Goal: Navigation & Orientation: Find specific page/section

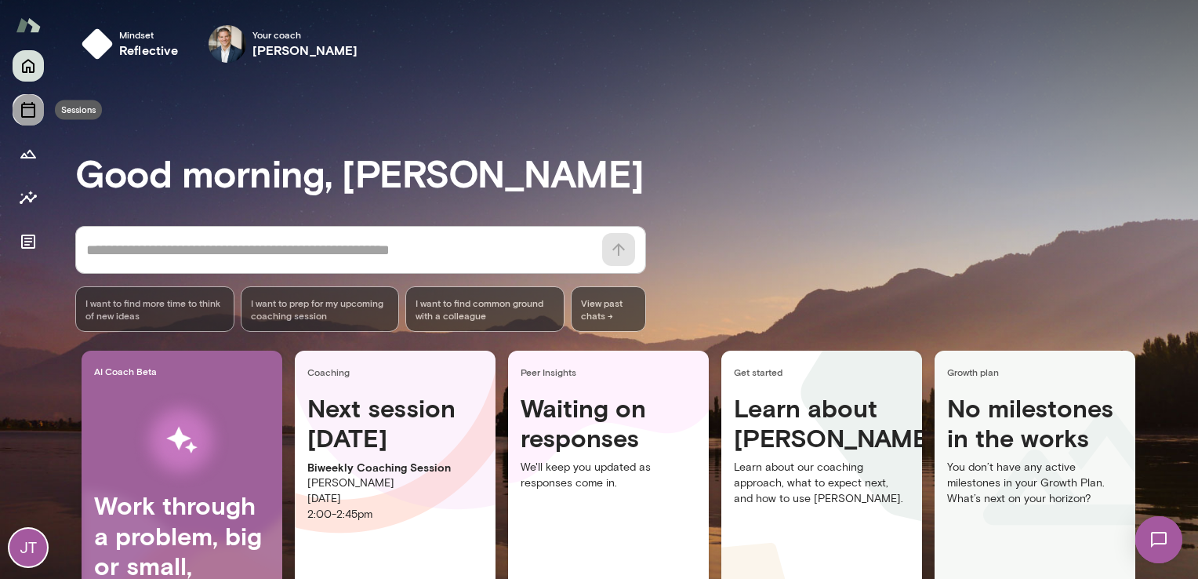
click at [25, 111] on icon "Sessions" at bounding box center [28, 109] width 19 height 19
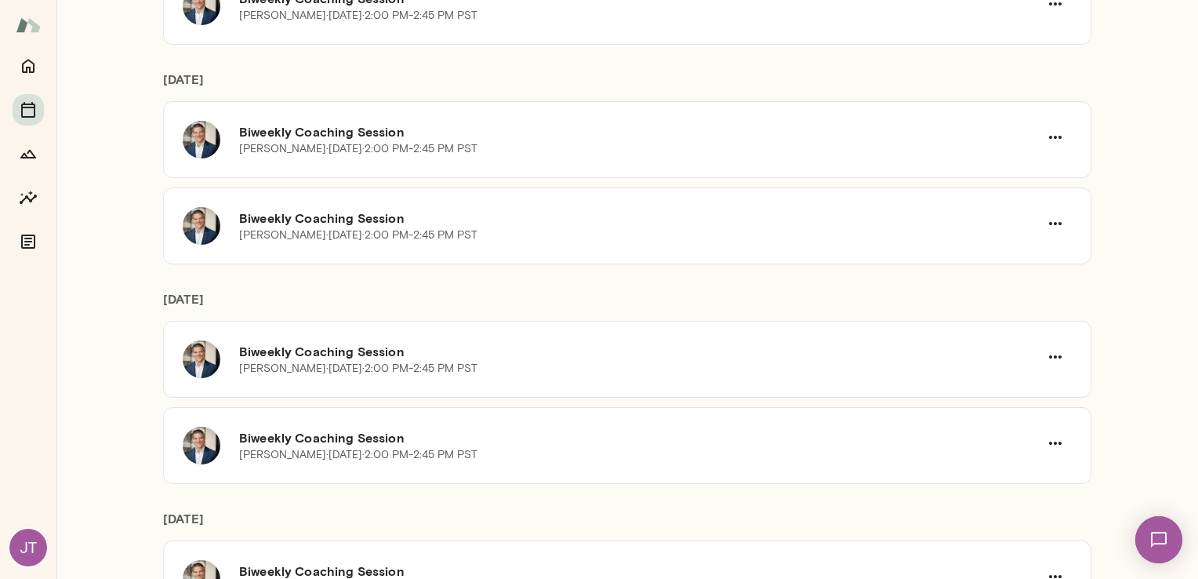
scroll to position [1198, 0]
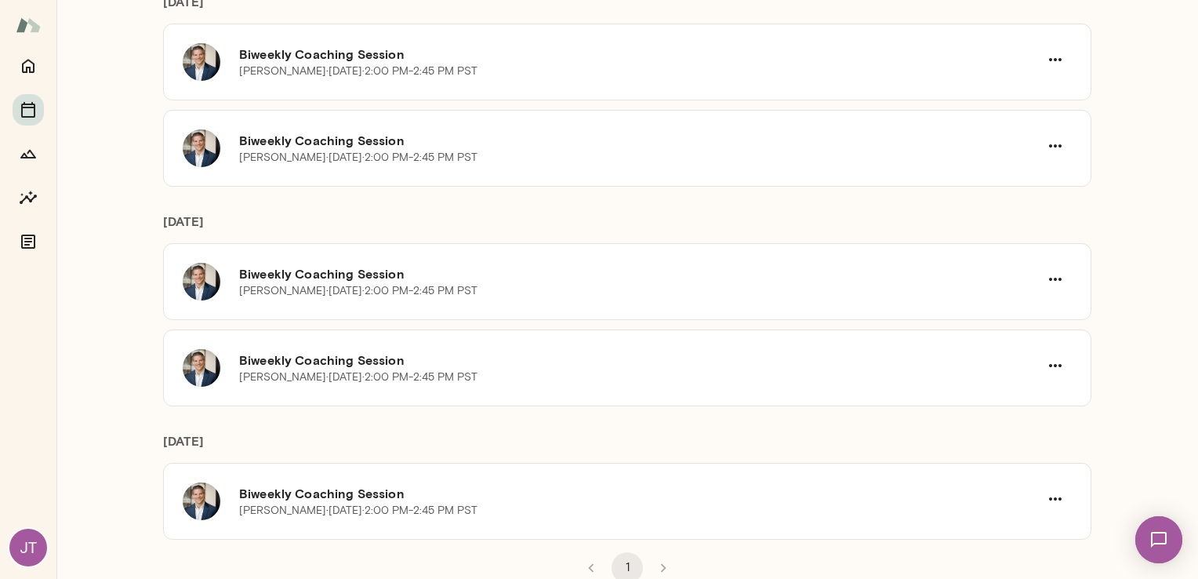
click at [27, 546] on div "JT" at bounding box center [28, 548] width 38 height 38
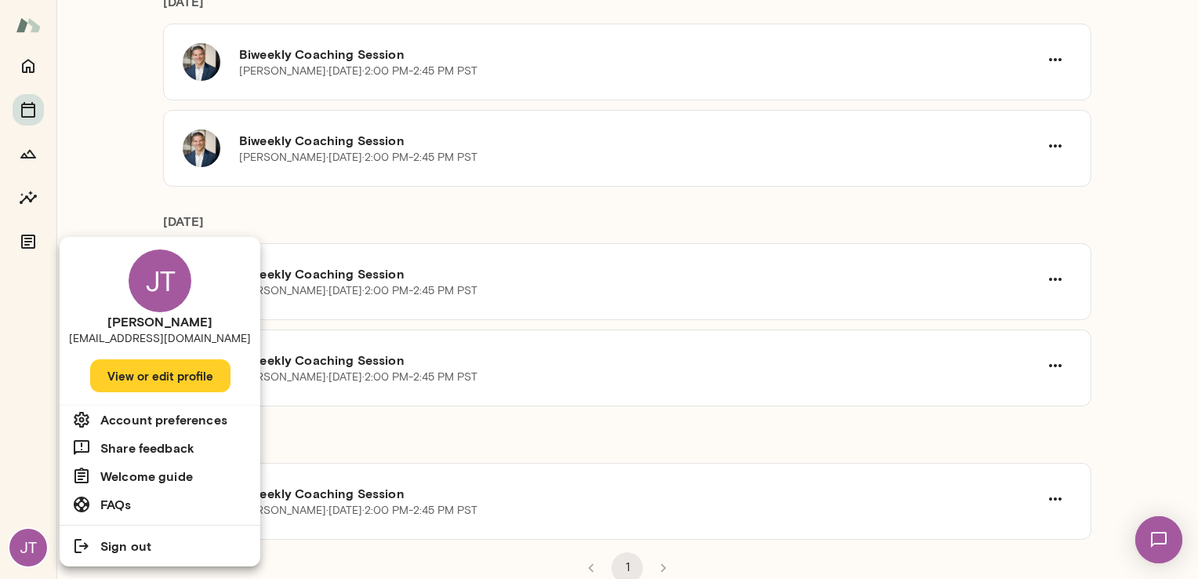
click at [81, 144] on div at bounding box center [599, 289] width 1198 height 579
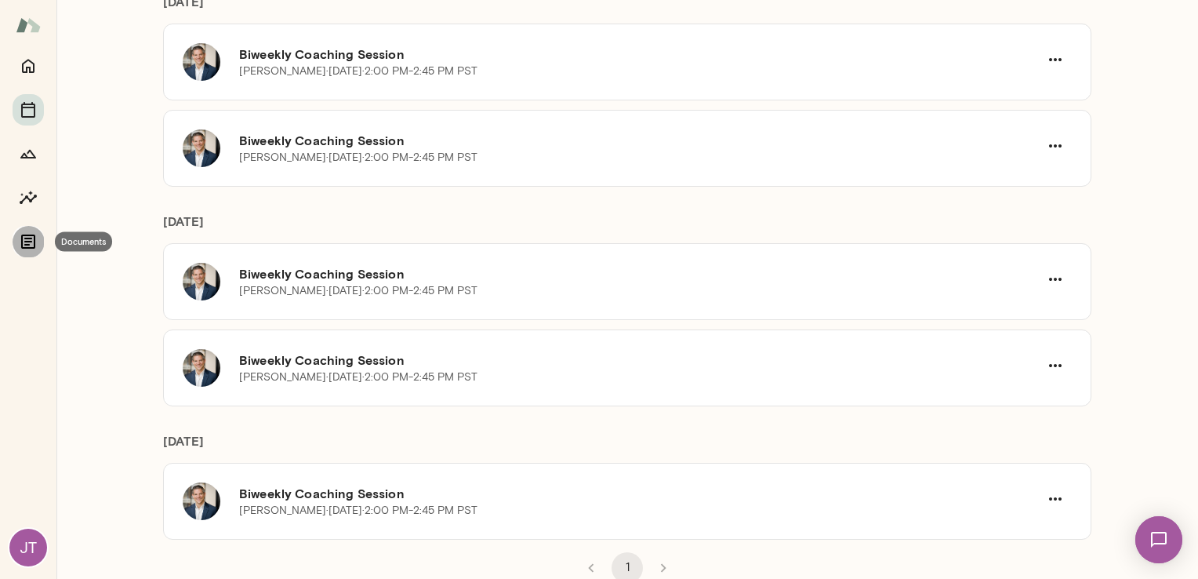
click at [28, 238] on icon "Documents" at bounding box center [28, 241] width 14 height 14
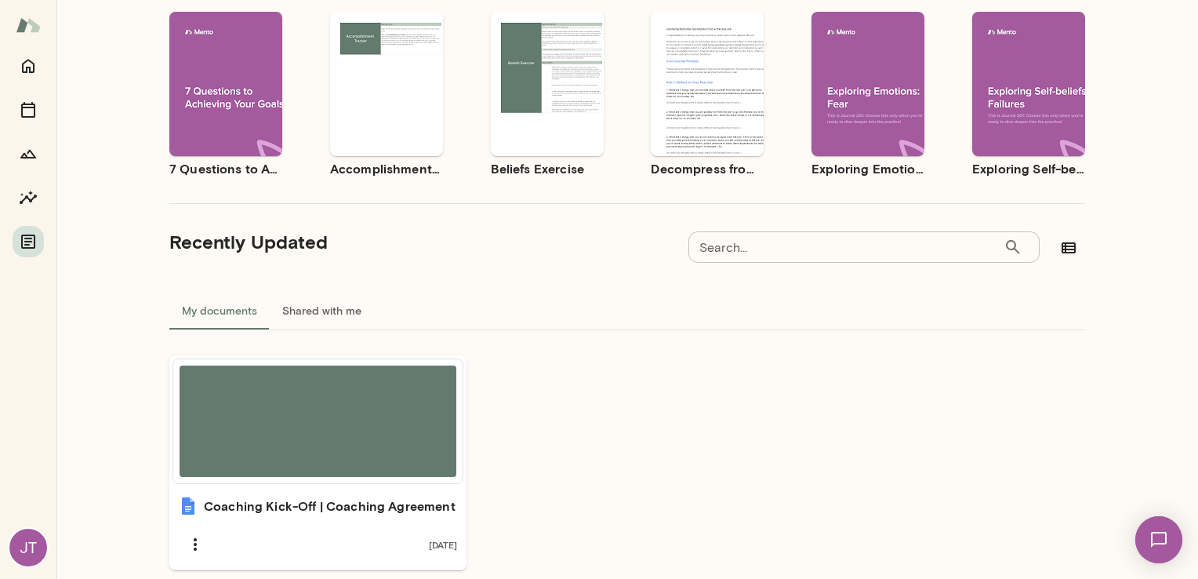
scroll to position [209, 0]
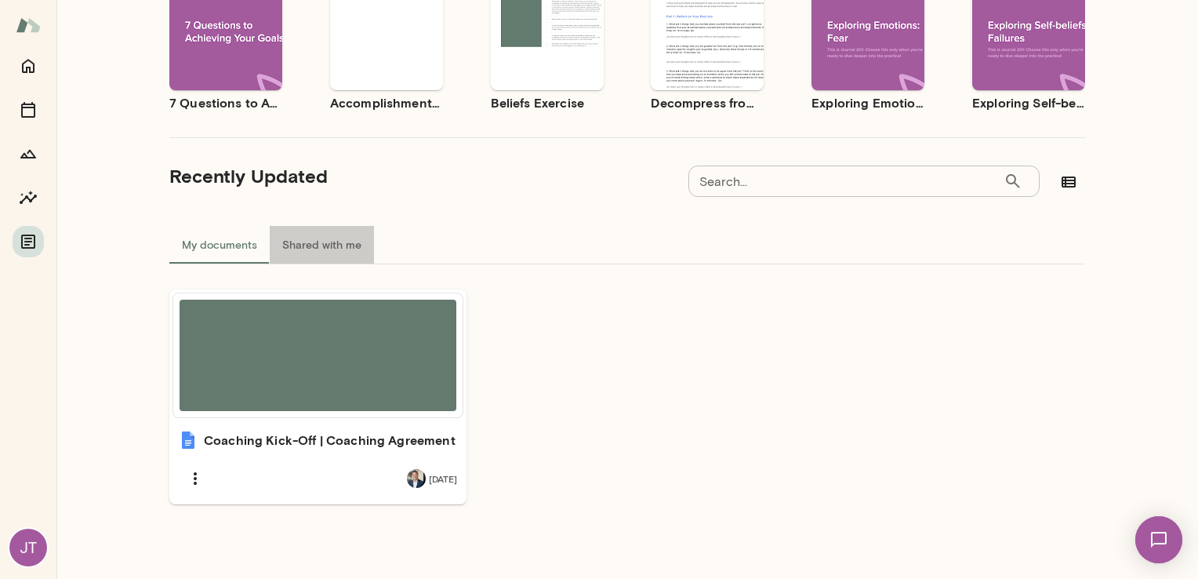
click at [331, 242] on button "Shared with me" at bounding box center [322, 245] width 104 height 38
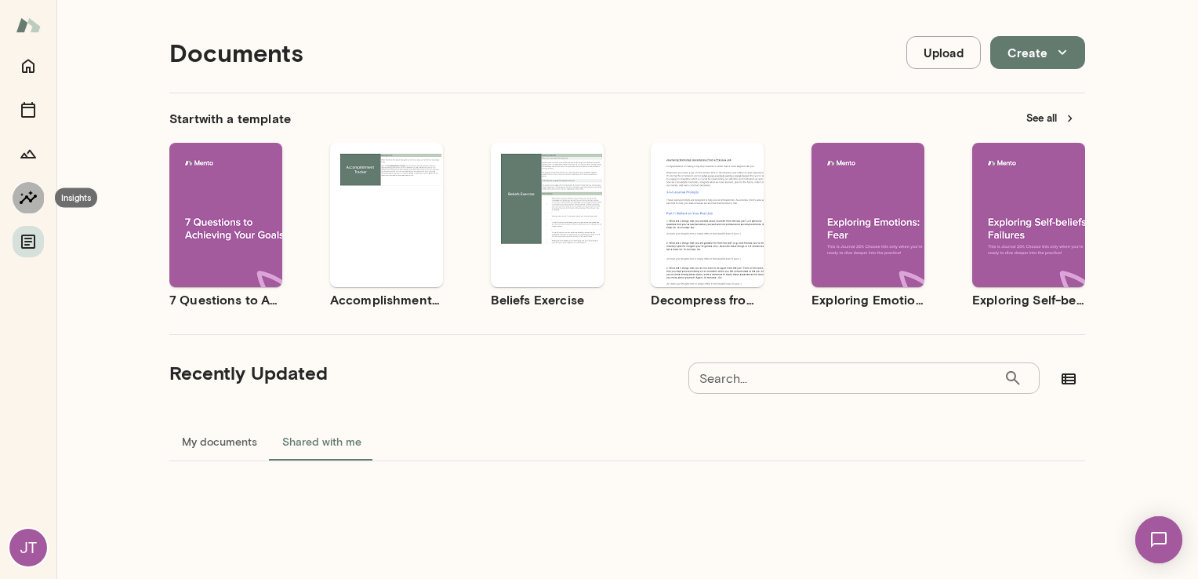
click at [26, 203] on icon "Insights" at bounding box center [28, 197] width 19 height 19
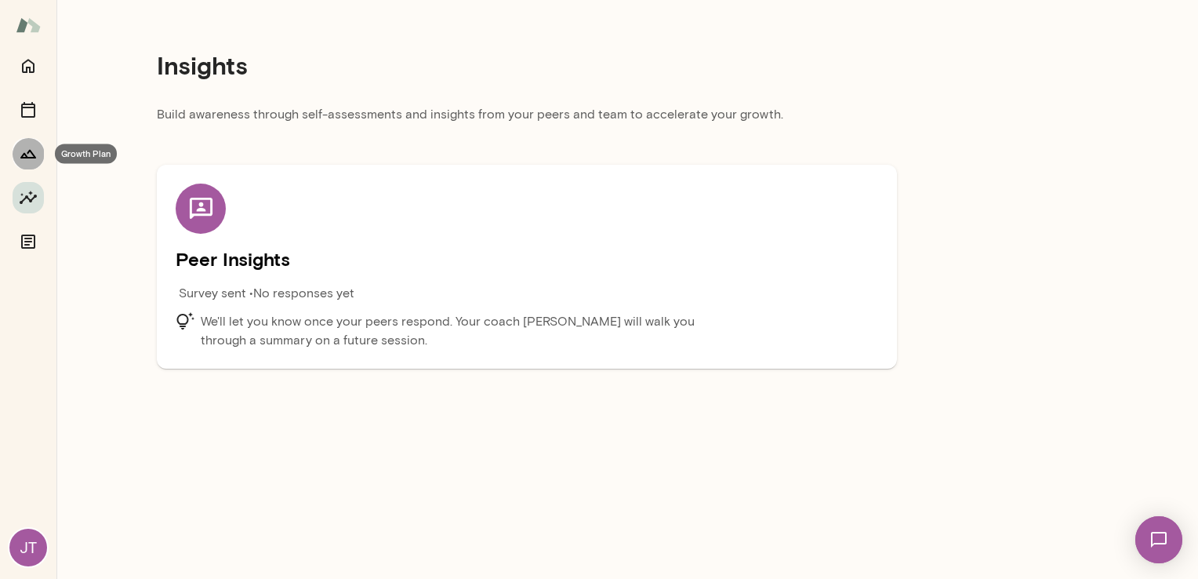
click at [22, 141] on button "Growth Plan" at bounding box center [28, 153] width 31 height 31
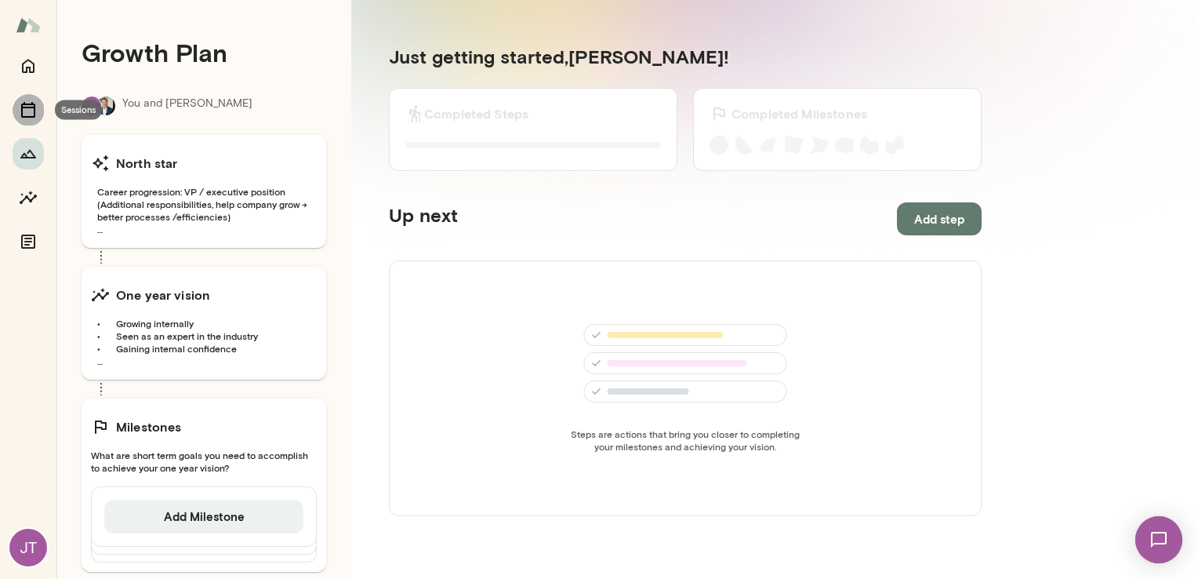
click at [36, 111] on icon "Sessions" at bounding box center [28, 109] width 19 height 19
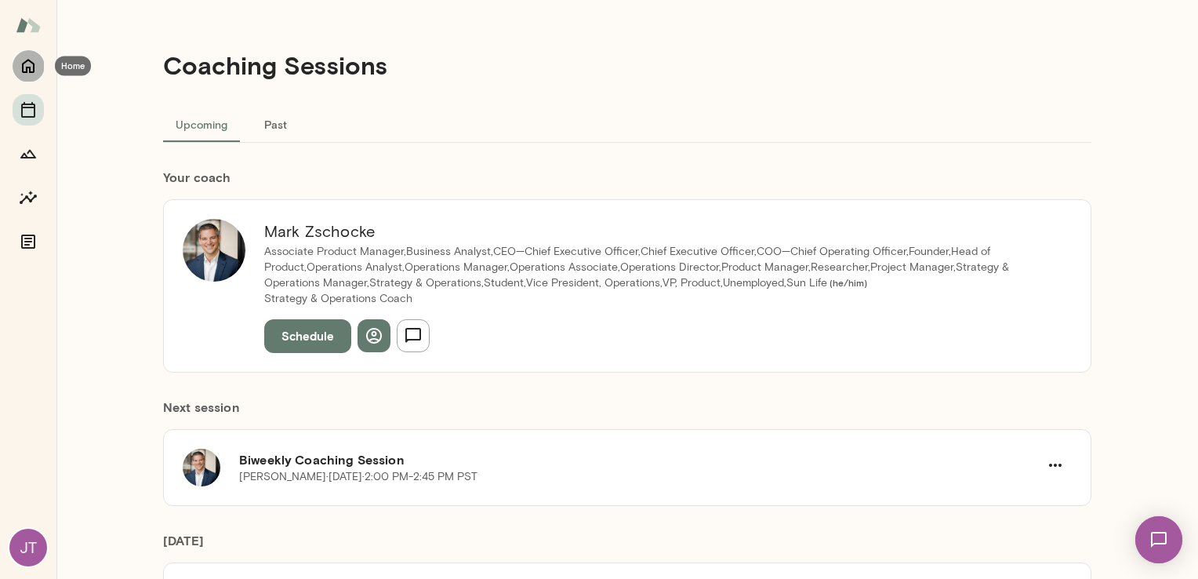
click at [28, 64] on icon "Home" at bounding box center [28, 65] width 19 height 19
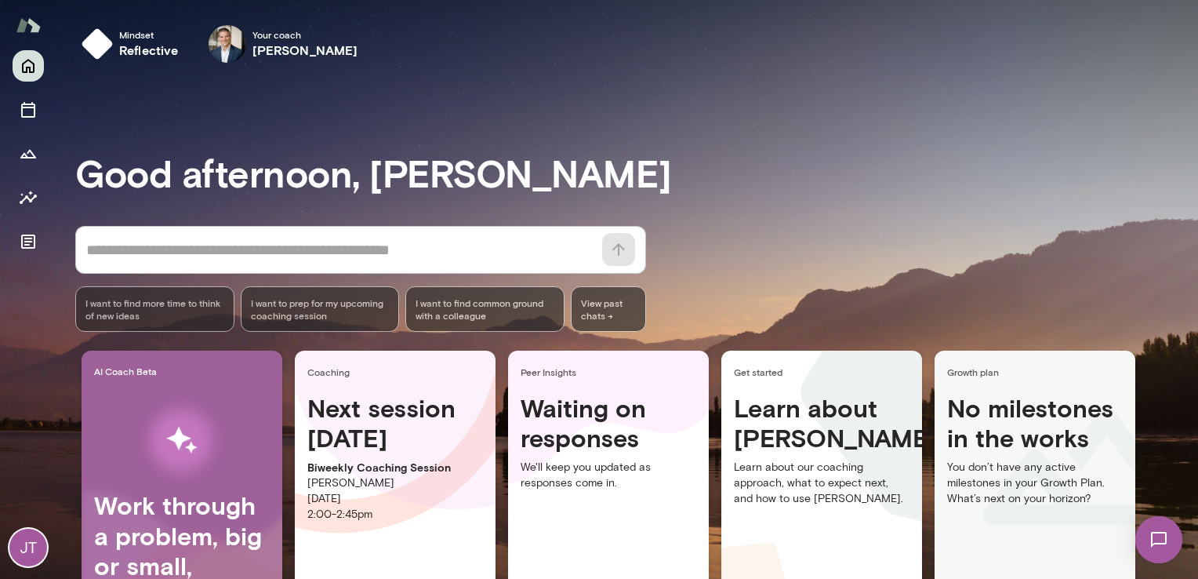
click at [28, 27] on img at bounding box center [28, 25] width 25 height 30
